Goal: Transaction & Acquisition: Purchase product/service

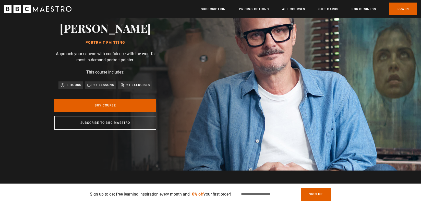
scroll to position [90, 0]
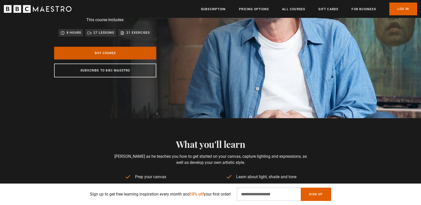
click at [118, 54] on link "Buy Course" at bounding box center [105, 53] width 102 height 13
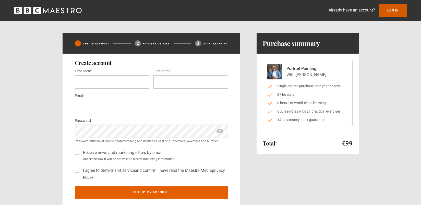
click at [386, 15] on link "Log In" at bounding box center [394, 10] width 28 height 13
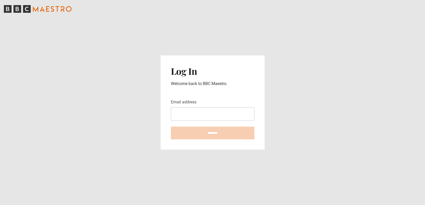
click at [232, 115] on input "Email address" at bounding box center [213, 113] width 84 height 13
type input "**********"
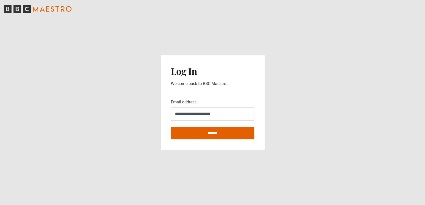
click at [297, 134] on main "**********" at bounding box center [212, 102] width 425 height 205
click at [235, 137] on input "********" at bounding box center [213, 133] width 84 height 13
type input "**********"
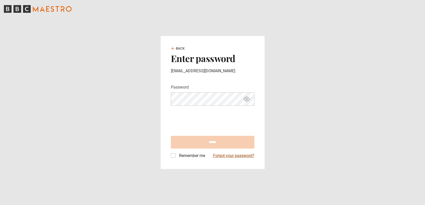
click at [233, 158] on link "Forgot your password?" at bounding box center [233, 156] width 41 height 6
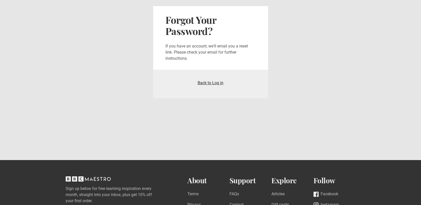
click at [210, 85] on link "Back to Log in" at bounding box center [211, 83] width 26 height 5
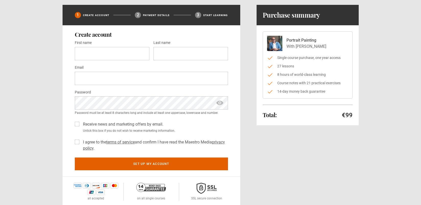
scroll to position [28, 0]
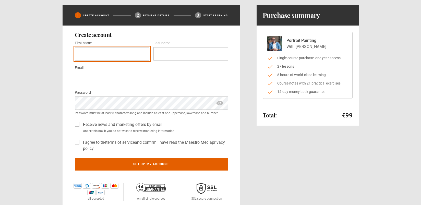
click at [139, 56] on input "First name *" at bounding box center [112, 53] width 75 height 13
type input "*****"
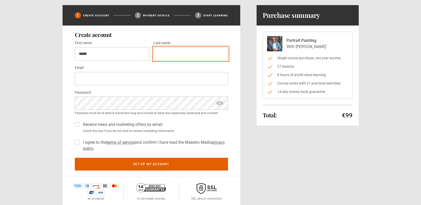
type input "******"
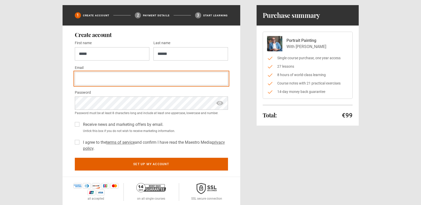
type input "**********"
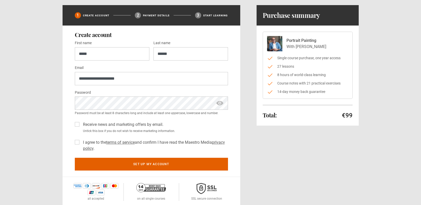
click at [219, 103] on span "show password" at bounding box center [220, 103] width 8 height 13
click at [81, 143] on label "I agree to the terms of service and confirm I have read the Maestro Media priva…" at bounding box center [154, 146] width 147 height 12
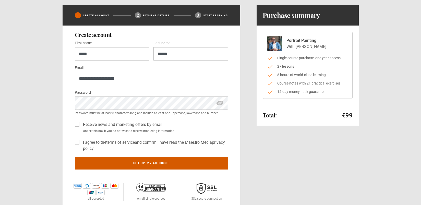
click at [144, 166] on button "Set up my account" at bounding box center [151, 163] width 153 height 13
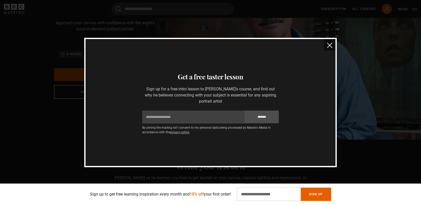
scroll to position [0, 67]
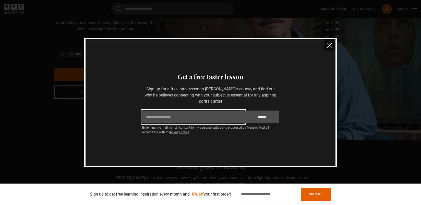
click at [226, 120] on input "Email" at bounding box center [193, 117] width 102 height 13
type input "**********"
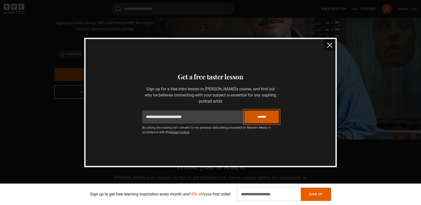
click at [256, 120] on input "*******" at bounding box center [262, 117] width 34 height 13
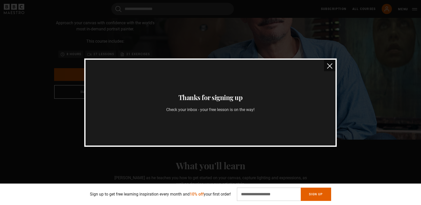
click at [328, 66] on img "close" at bounding box center [329, 65] width 5 height 5
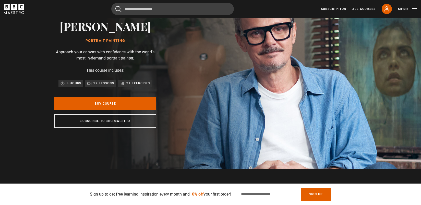
scroll to position [39, 0]
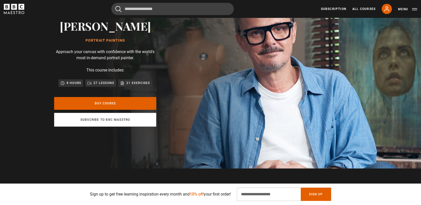
click at [124, 123] on link "Subscribe to BBC Maestro" at bounding box center [105, 120] width 102 height 14
click at [113, 123] on link "Subscribe to BBC Maestro" at bounding box center [105, 120] width 102 height 14
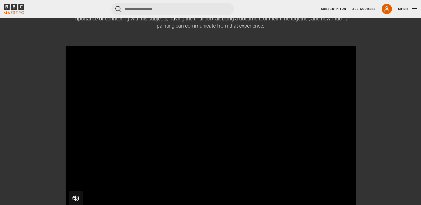
scroll to position [81, 0]
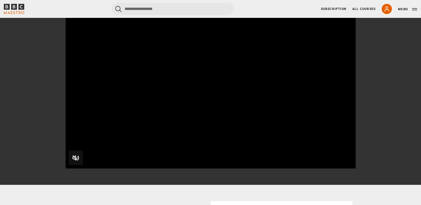
click at [181, 140] on video "Video Player" at bounding box center [211, 86] width 290 height 163
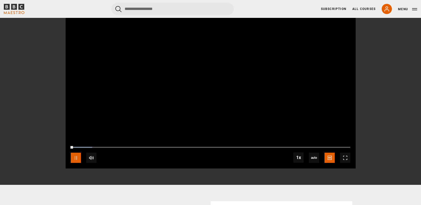
click at [71, 159] on span "Video Player" at bounding box center [76, 158] width 10 height 10
click at [76, 164] on div "10s Skip Back 10 seconds Play 10s Skip Forward 10 seconds Loaded : 7.68% 3:13 0…" at bounding box center [211, 154] width 290 height 28
click at [75, 161] on span "Video Player" at bounding box center [76, 158] width 10 height 10
click at [346, 157] on span "Video Player" at bounding box center [345, 158] width 10 height 10
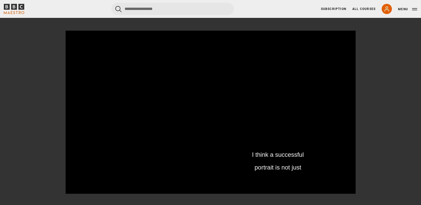
scroll to position [56, 0]
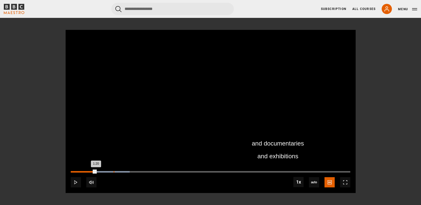
click at [114, 172] on div "1:20" at bounding box center [114, 172] width 1 height 2
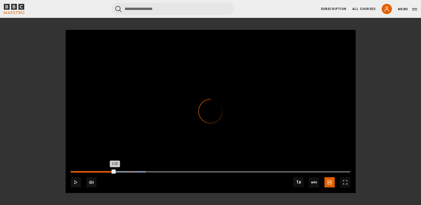
click at [131, 171] on div "Loaded : 26.87% 1:51 1:22" at bounding box center [211, 172] width 280 height 2
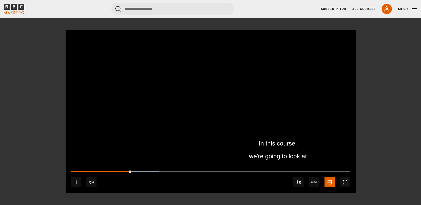
click at [146, 173] on div "10s Skip Back 10 seconds Pause 10s Skip Forward 10 seconds Loaded : 31.67% 2:16…" at bounding box center [211, 179] width 290 height 28
click at [158, 171] on div "Loaded : 33.59% 2:42 1:53" at bounding box center [211, 172] width 280 height 2
click at [226, 173] on div "10s Skip Back 10 seconds Pause 10s Skip Forward 10 seconds Loaded : 36.47% 4:49…" at bounding box center [211, 179] width 290 height 28
click at [227, 172] on div "Loaded : 38.39% 4:51 2:44" at bounding box center [211, 172] width 280 height 2
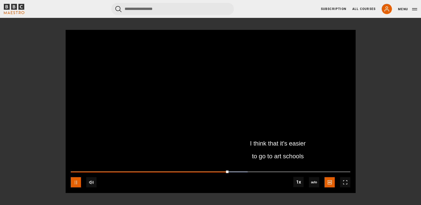
click at [78, 183] on span "Video Player" at bounding box center [76, 182] width 10 height 10
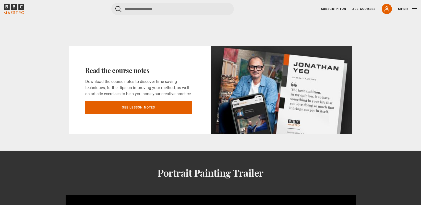
scroll to position [268, 0]
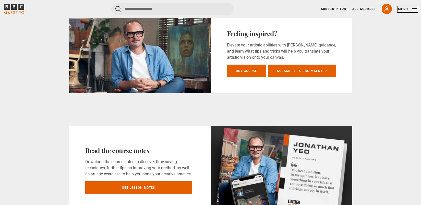
click at [414, 9] on button "Menu" at bounding box center [407, 9] width 19 height 5
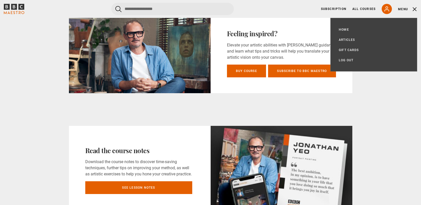
click at [60, 51] on div "Feeling inspired? Elevate your artistic abilities with Jonathan Yeo’s guidance,…" at bounding box center [210, 54] width 329 height 80
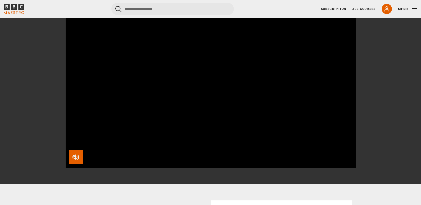
click at [78, 160] on span "Video Player" at bounding box center [76, 157] width 14 height 14
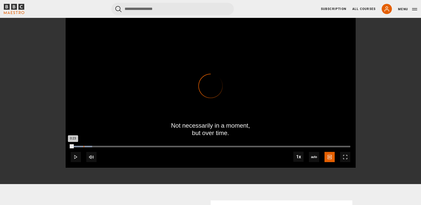
click at [84, 146] on div "Loaded : 7.68% 0:23 0:23" at bounding box center [211, 147] width 280 height 2
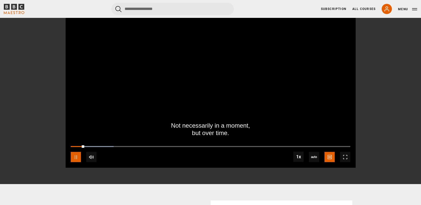
click at [79, 161] on span "Video Player" at bounding box center [76, 157] width 10 height 10
